Goal: Task Accomplishment & Management: Use online tool/utility

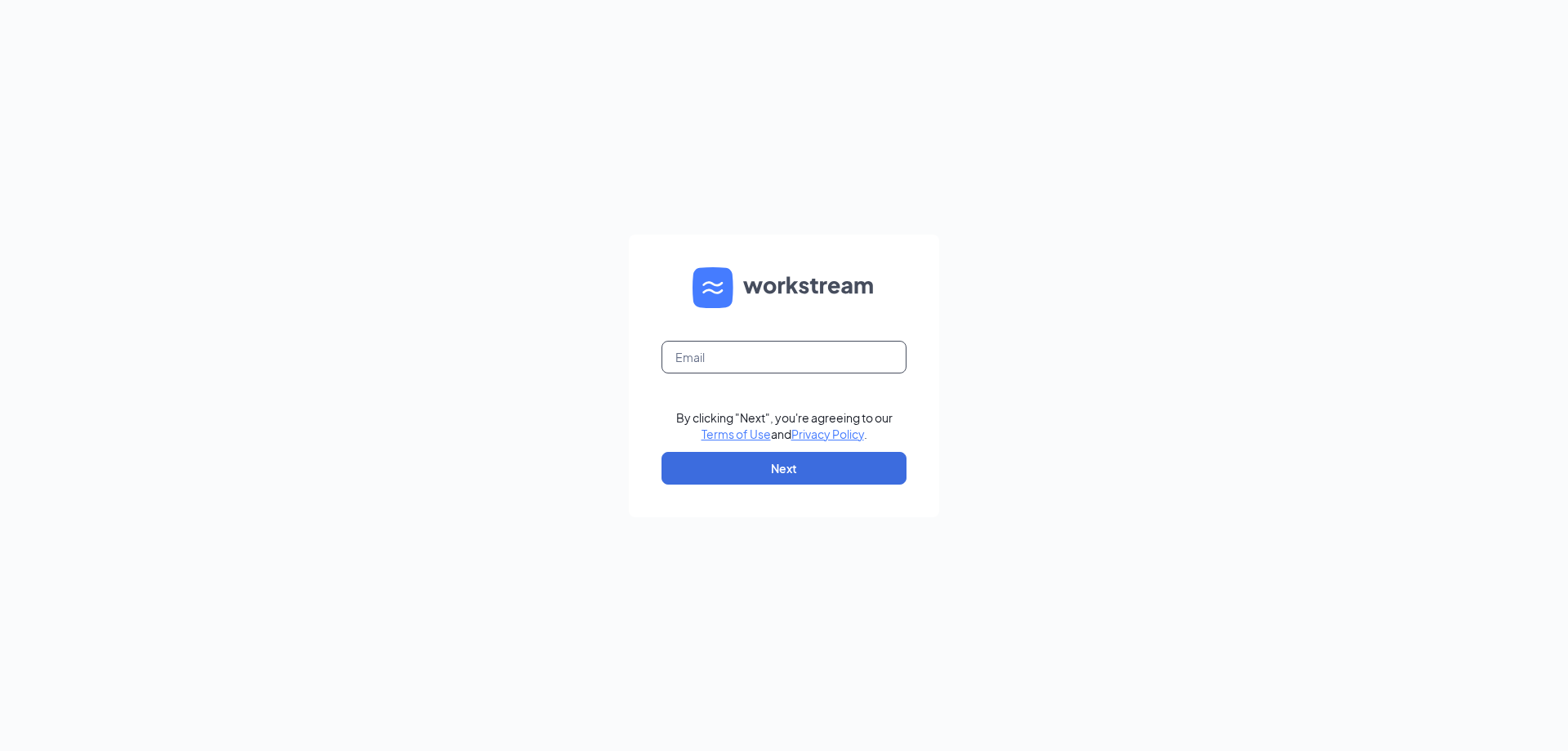
click at [717, 359] on input "text" at bounding box center [784, 357] width 245 height 33
type input "[EMAIL_ADDRESS][DOMAIN_NAME]"
click at [779, 472] on button "Next" at bounding box center [784, 468] width 245 height 33
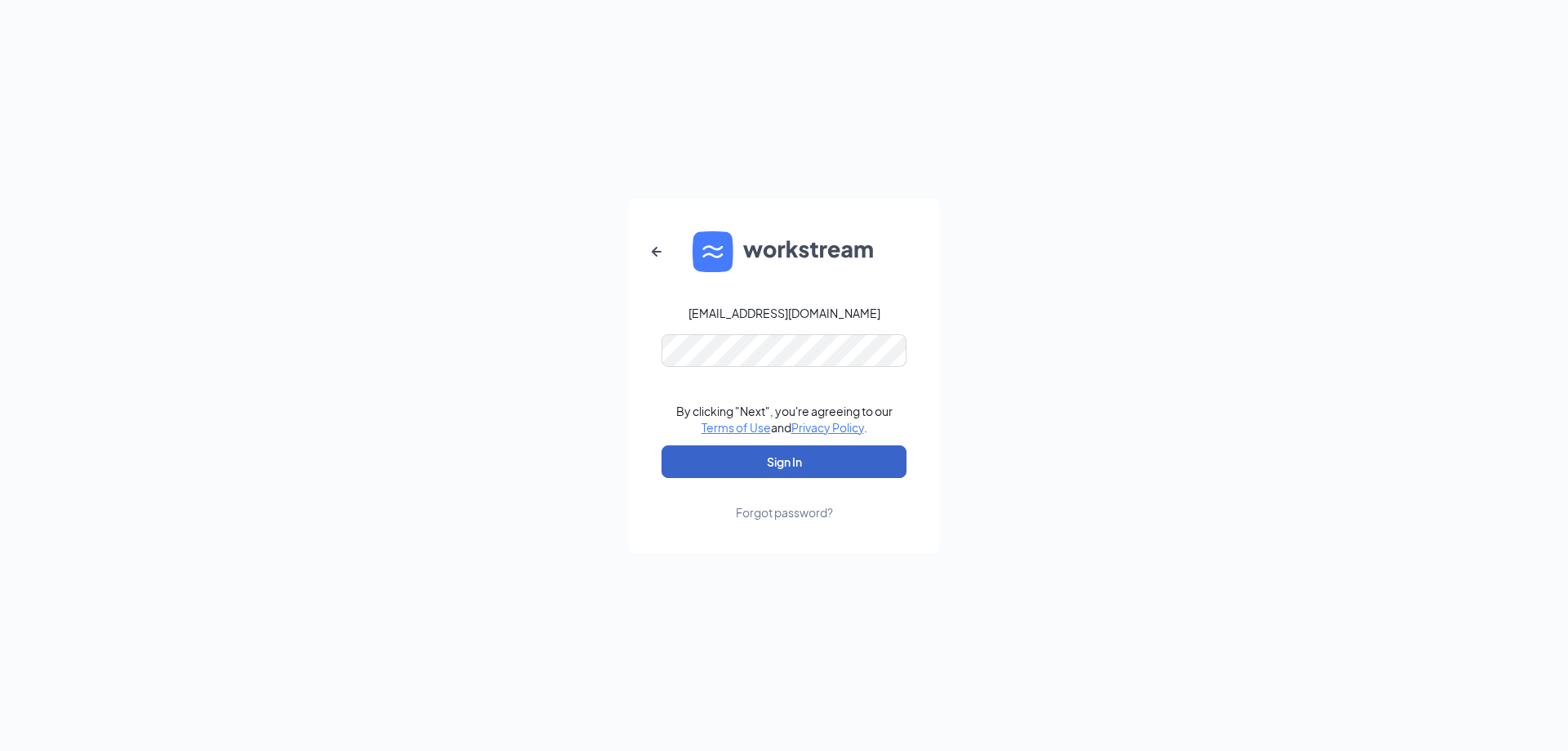
click at [768, 469] on button "Sign In" at bounding box center [784, 461] width 245 height 33
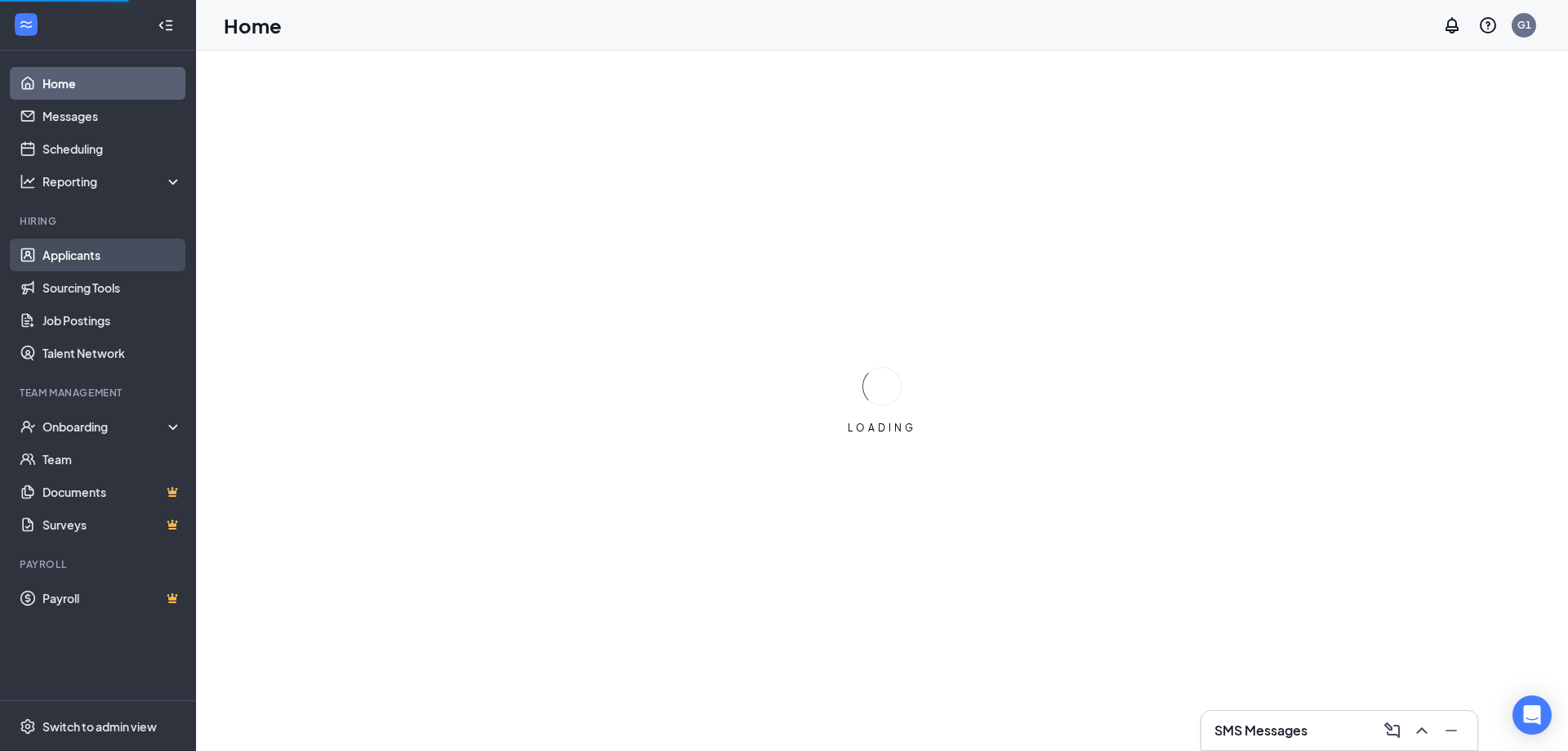
click at [122, 249] on link "Applicants" at bounding box center [112, 255] width 139 height 33
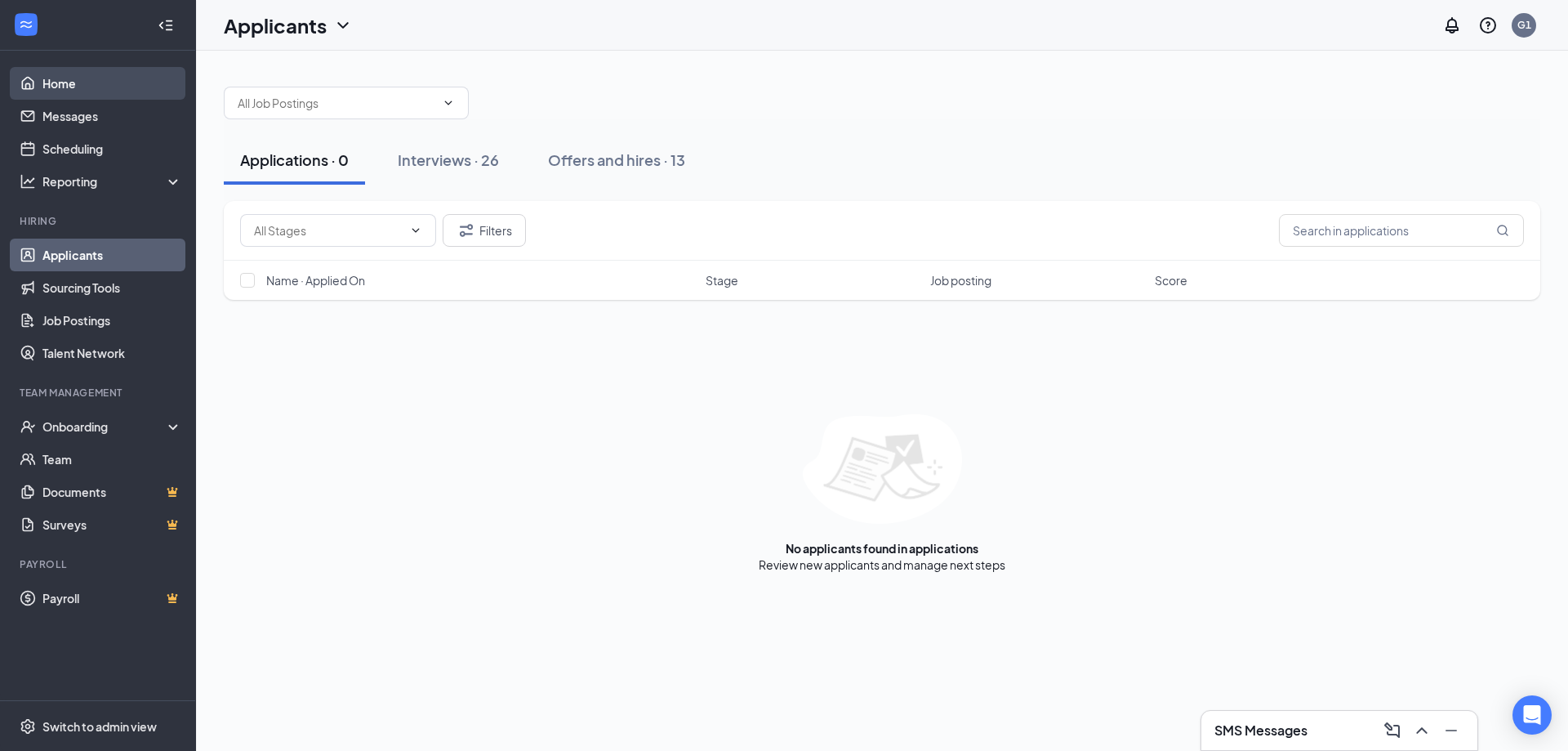
click at [98, 86] on link "Home" at bounding box center [112, 83] width 139 height 33
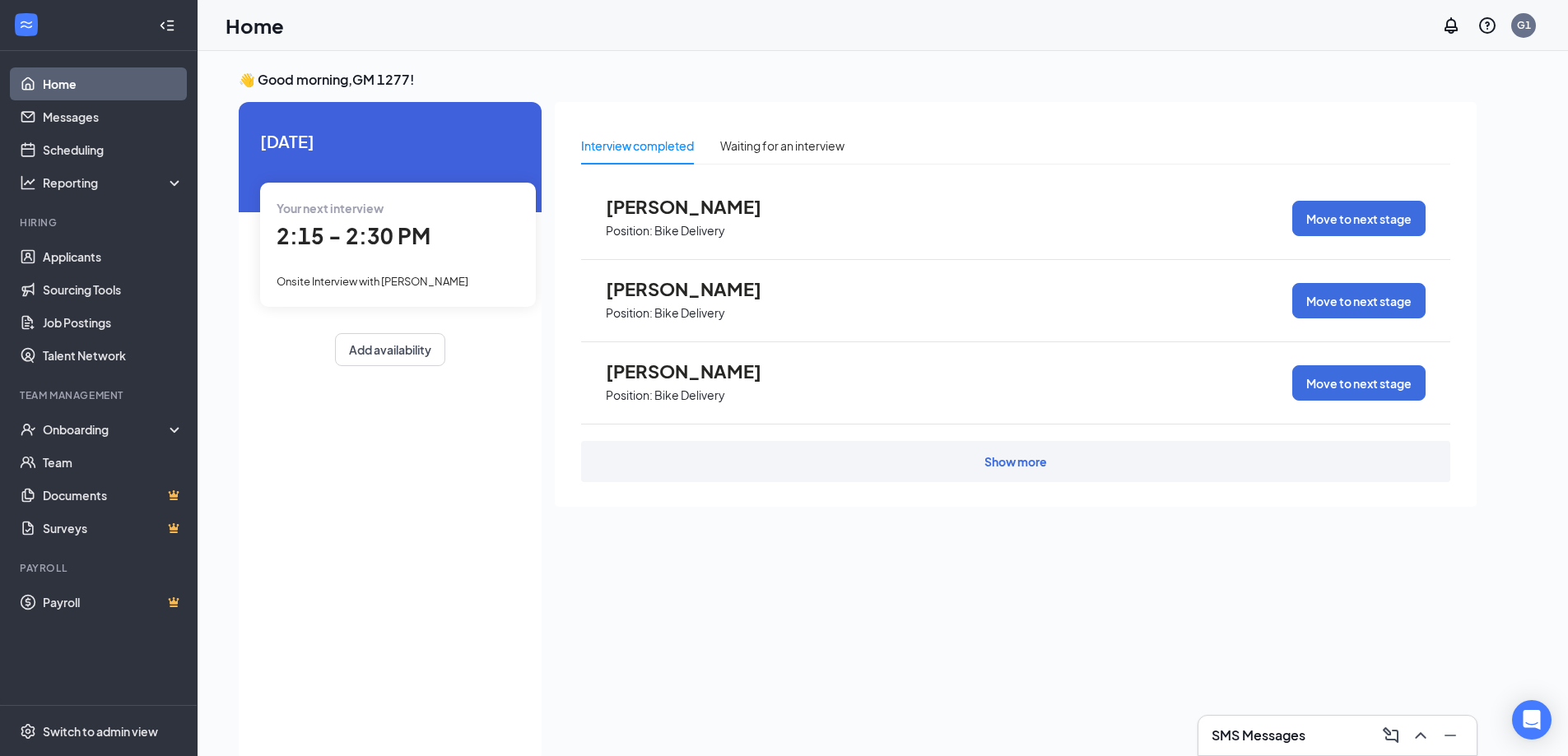
click at [962, 452] on div "Show more" at bounding box center [1016, 461] width 869 height 41
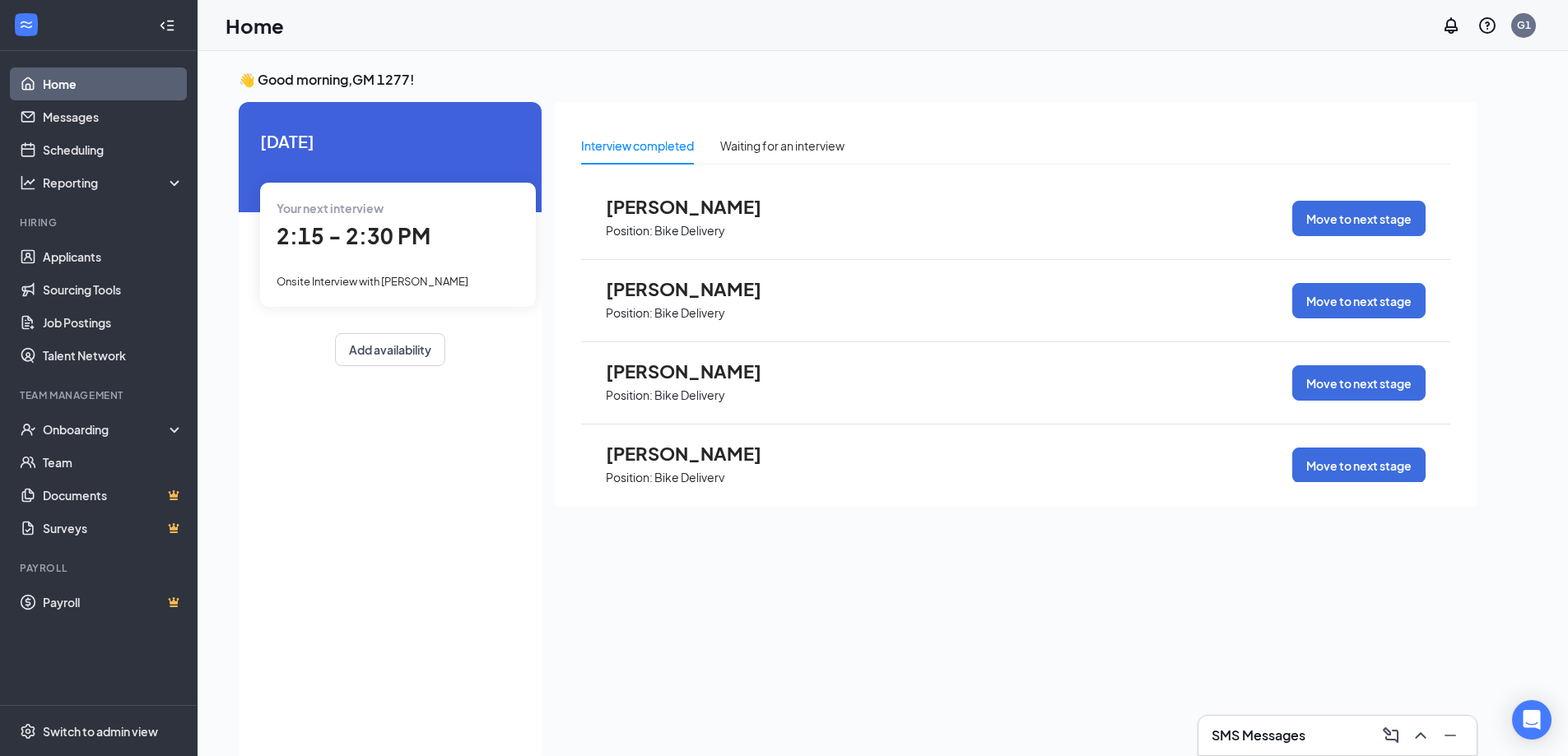
click at [457, 284] on span "Onsite Interview with antonio johnson" at bounding box center [372, 282] width 192 height 13
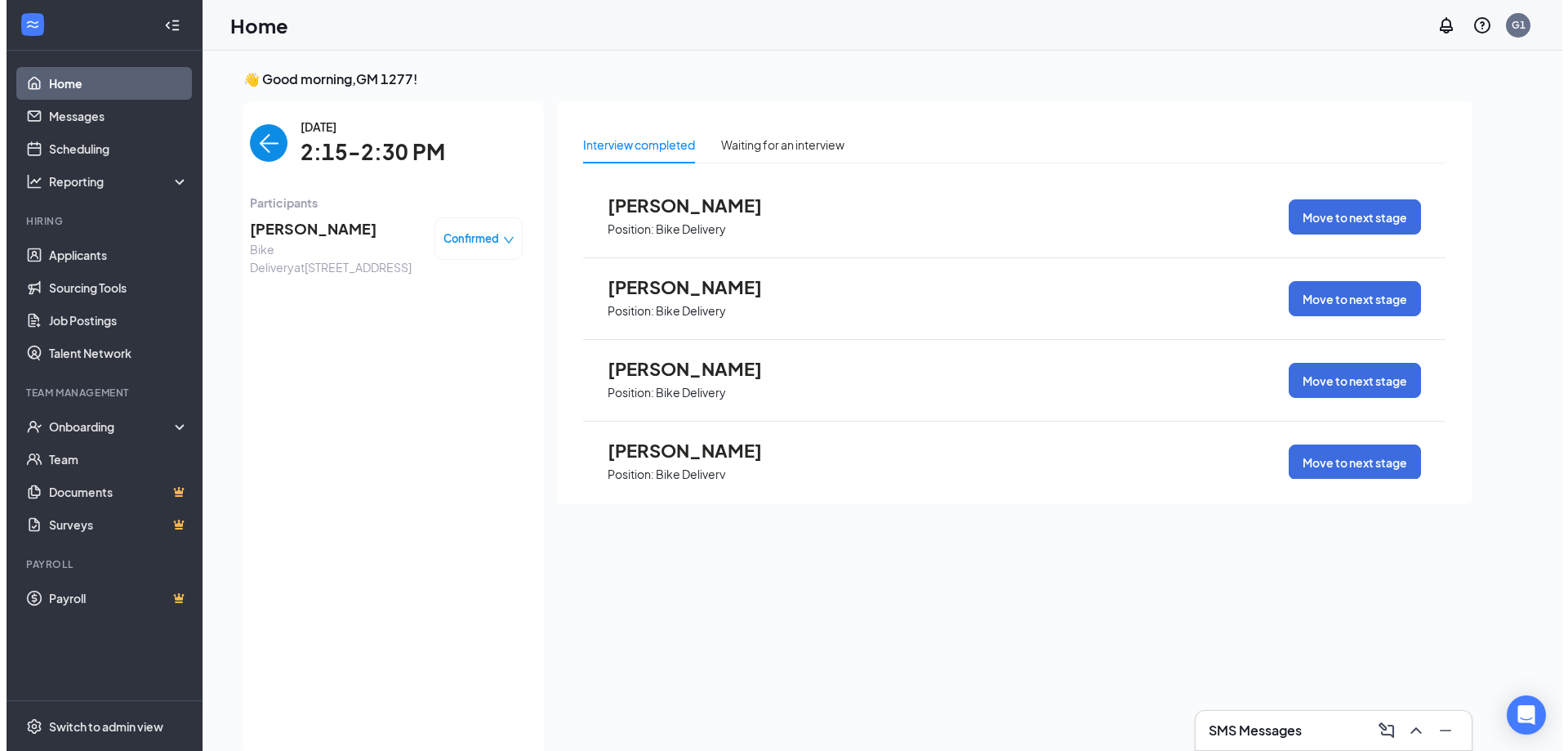
scroll to position [7, 0]
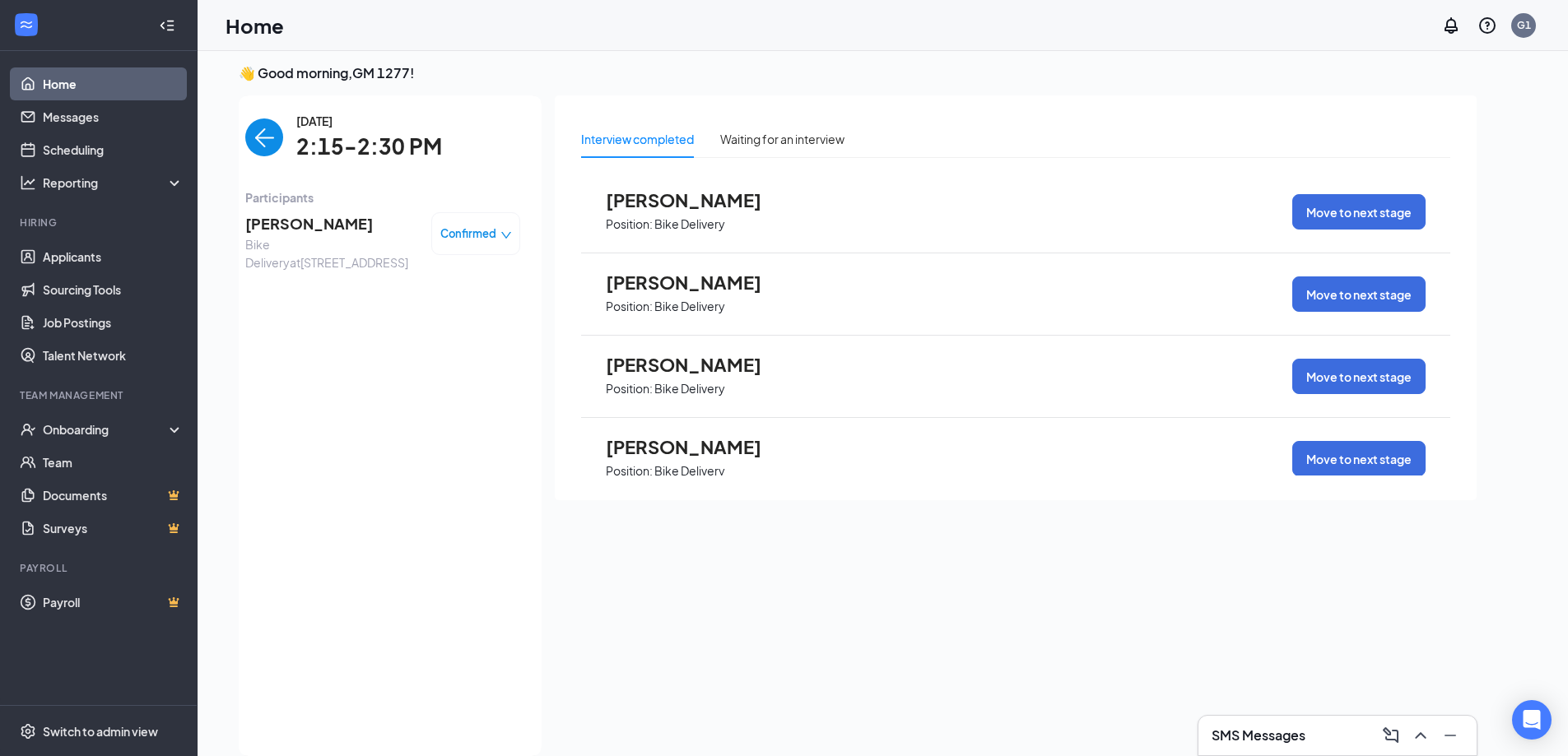
click at [336, 220] on span "antonio johnson" at bounding box center [331, 224] width 173 height 23
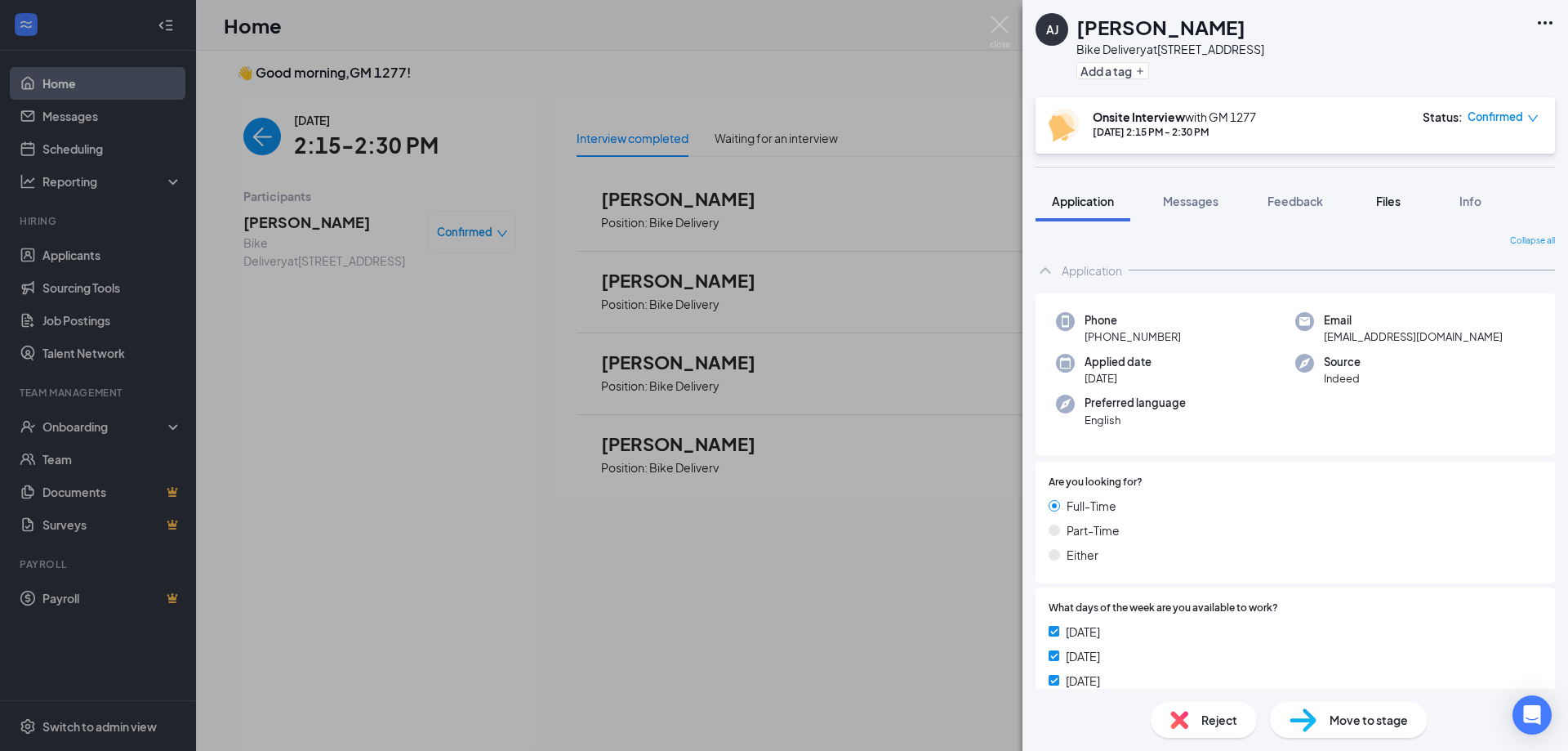
click at [1399, 211] on button "Files" at bounding box center [1388, 201] width 65 height 41
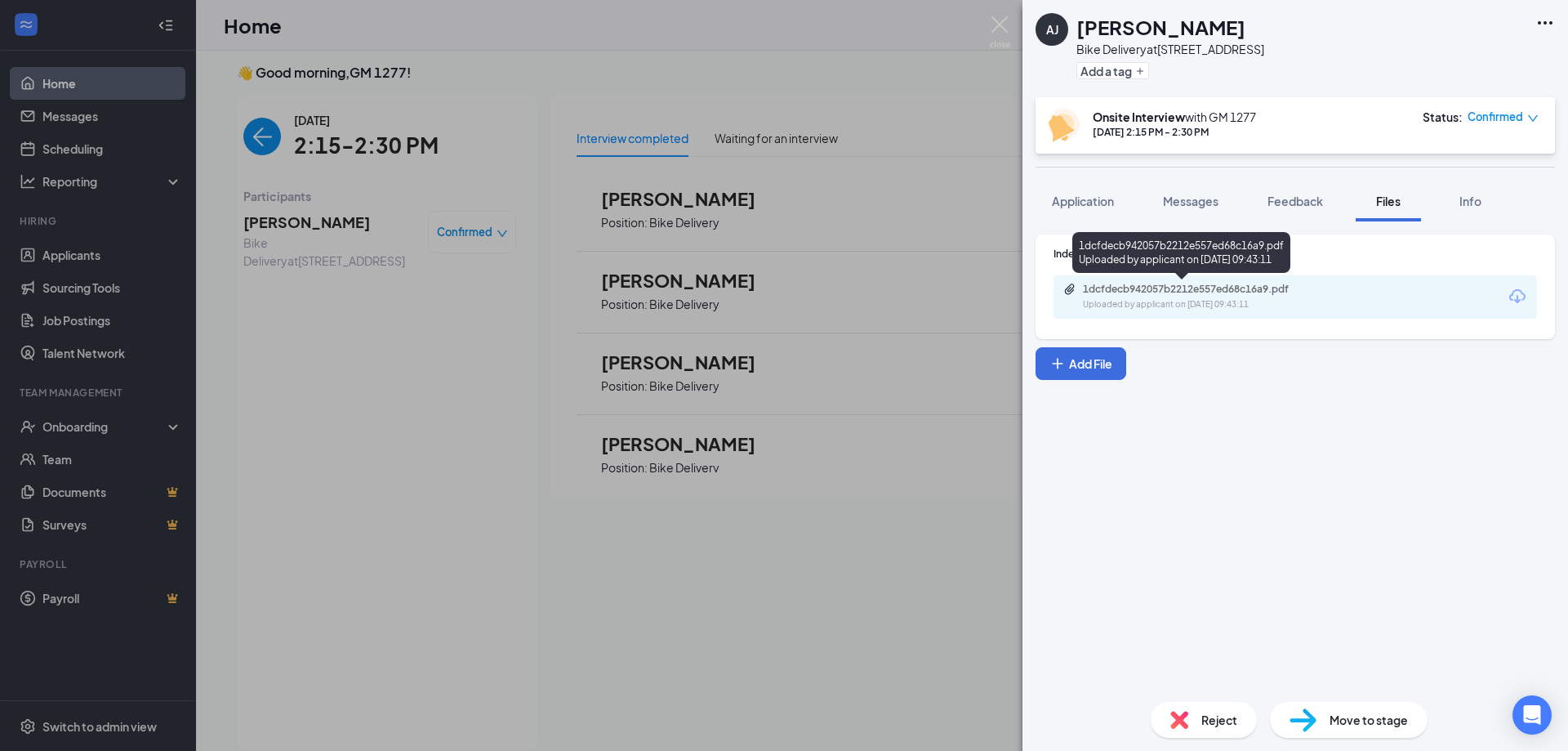
click at [1160, 293] on div "1dcfdecb942057b2212e557ed68c16a9.pdf" at bounding box center [1197, 289] width 229 height 13
